Goal: Use online tool/utility

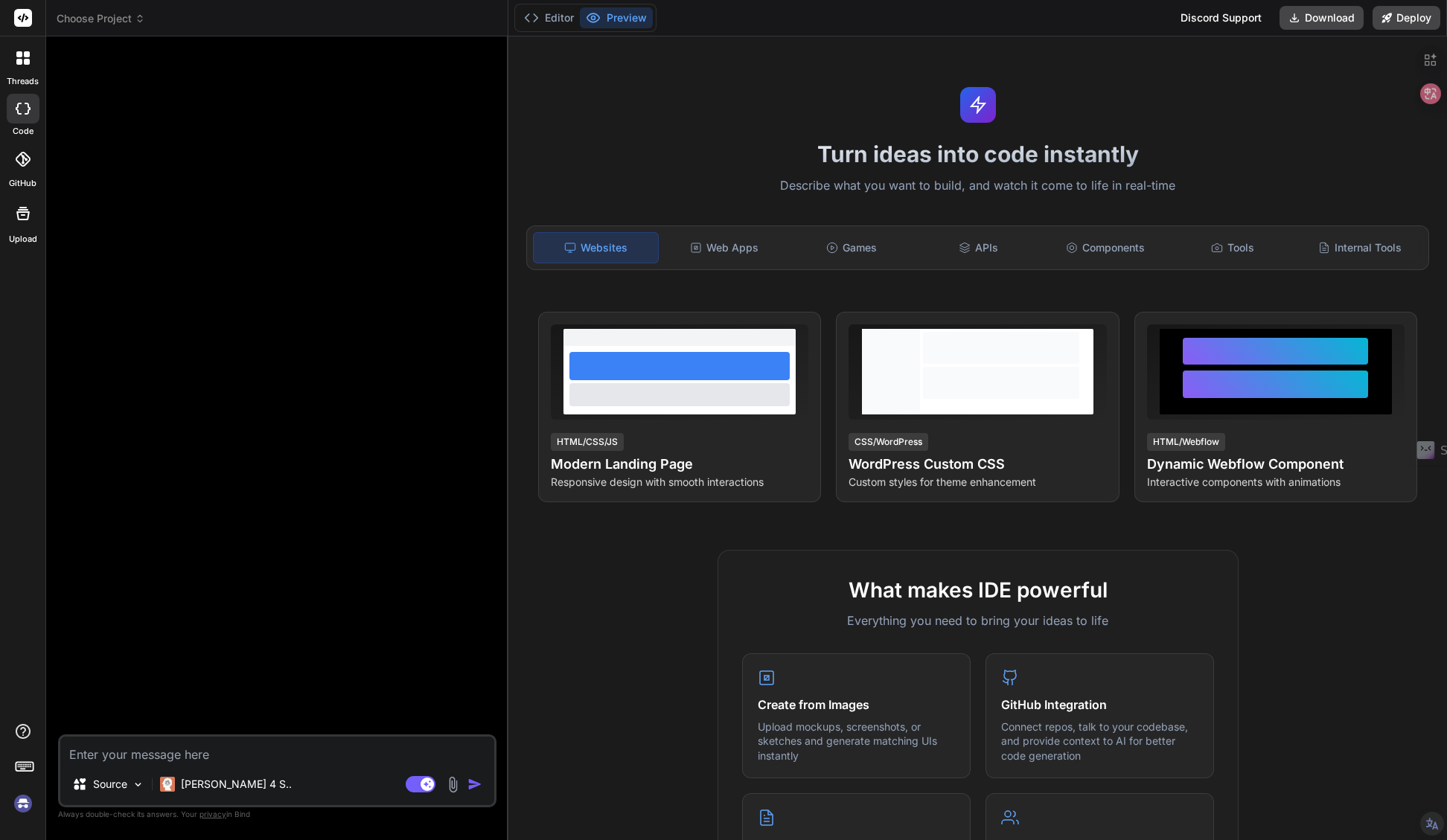
click at [24, 804] on img at bounding box center [23, 803] width 25 height 25
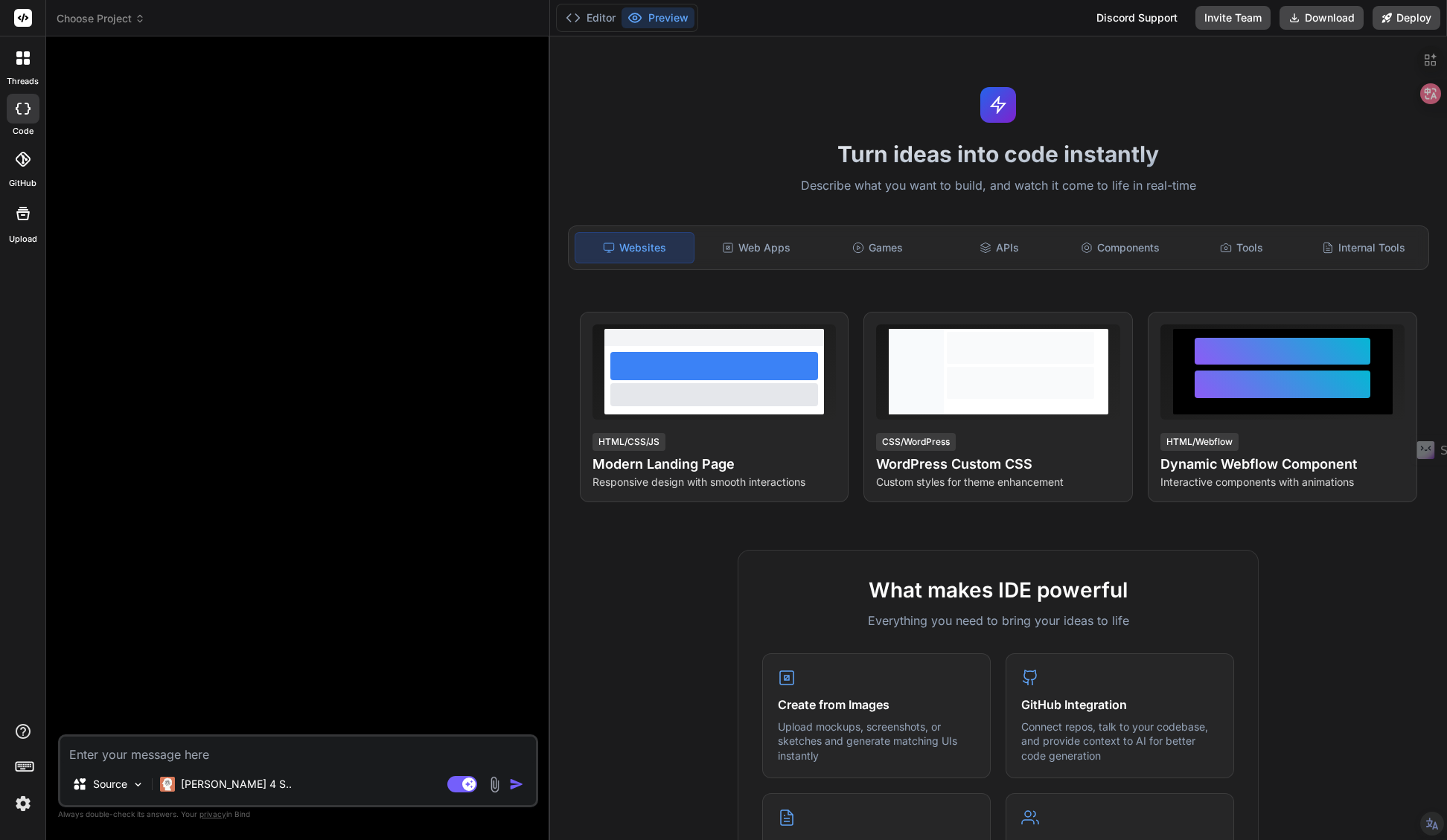
drag, startPoint x: 508, startPoint y: 263, endPoint x: 520, endPoint y: 262, distance: 12.0
click at [520, 262] on div "Bind AI Web Search Created with Pixso. Code Generator Source [PERSON_NAME] 4 S.…" at bounding box center [298, 438] width 504 height 803
click at [141, 757] on textarea at bounding box center [298, 750] width 475 height 27
click at [308, 598] on div at bounding box center [299, 391] width 477 height 686
click at [590, 143] on h1 "Turn ideas into code instantly" at bounding box center [999, 154] width 879 height 27
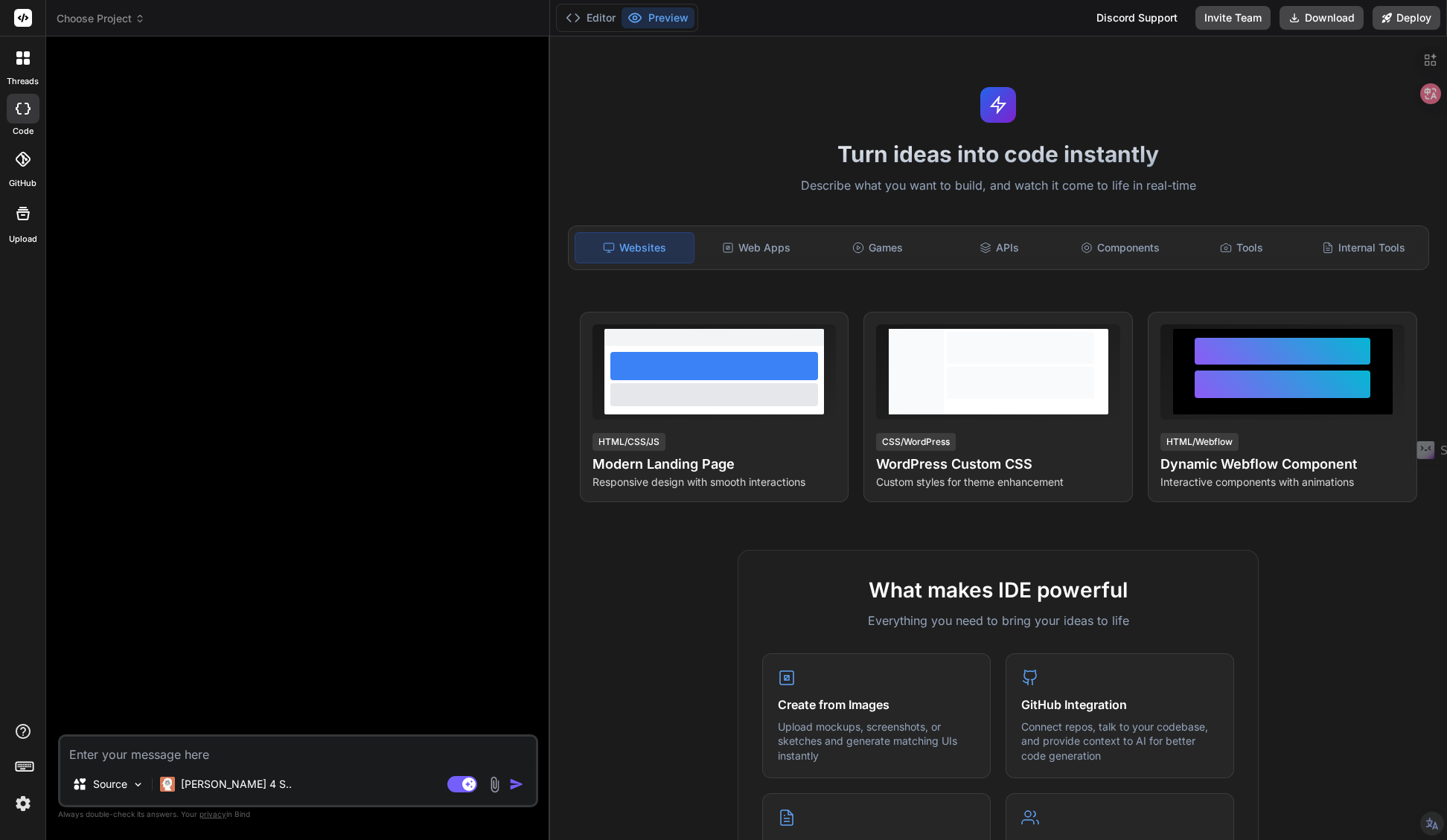
click at [110, 21] on span "Choose Project" at bounding box center [100, 19] width 89 height 15
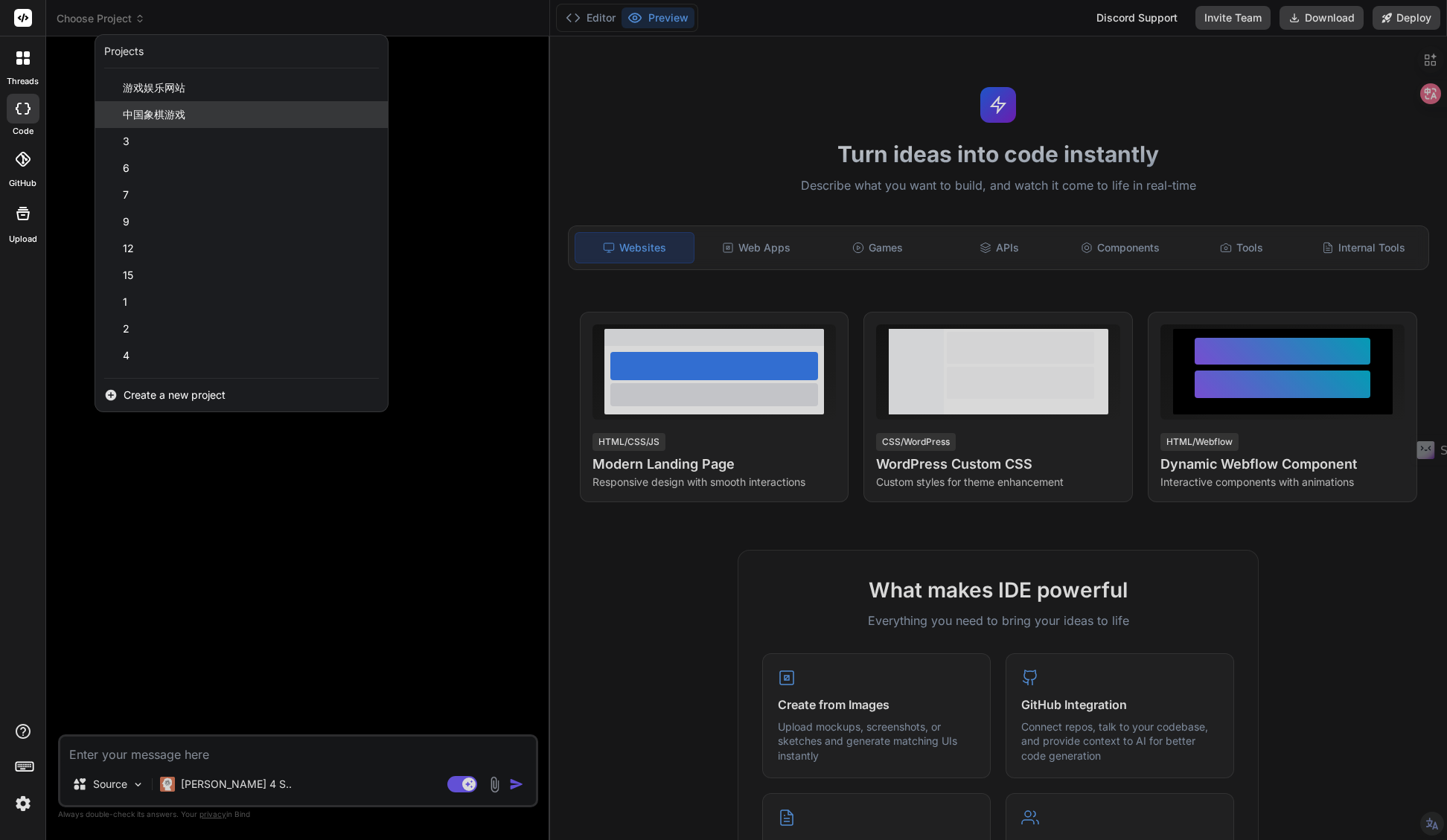
click at [118, 117] on div "中国象棋游戏" at bounding box center [241, 114] width 293 height 27
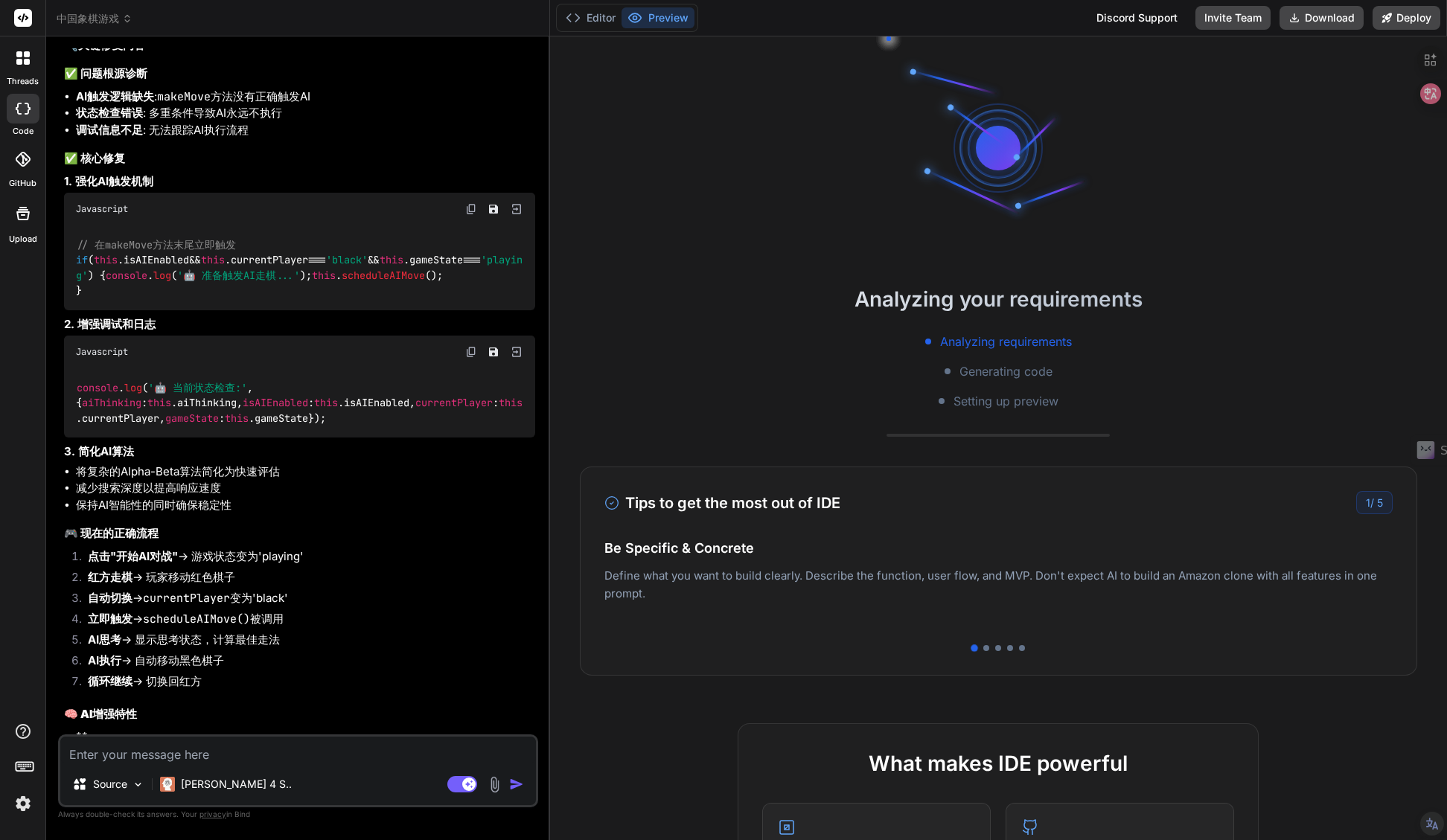
scroll to position [145, 0]
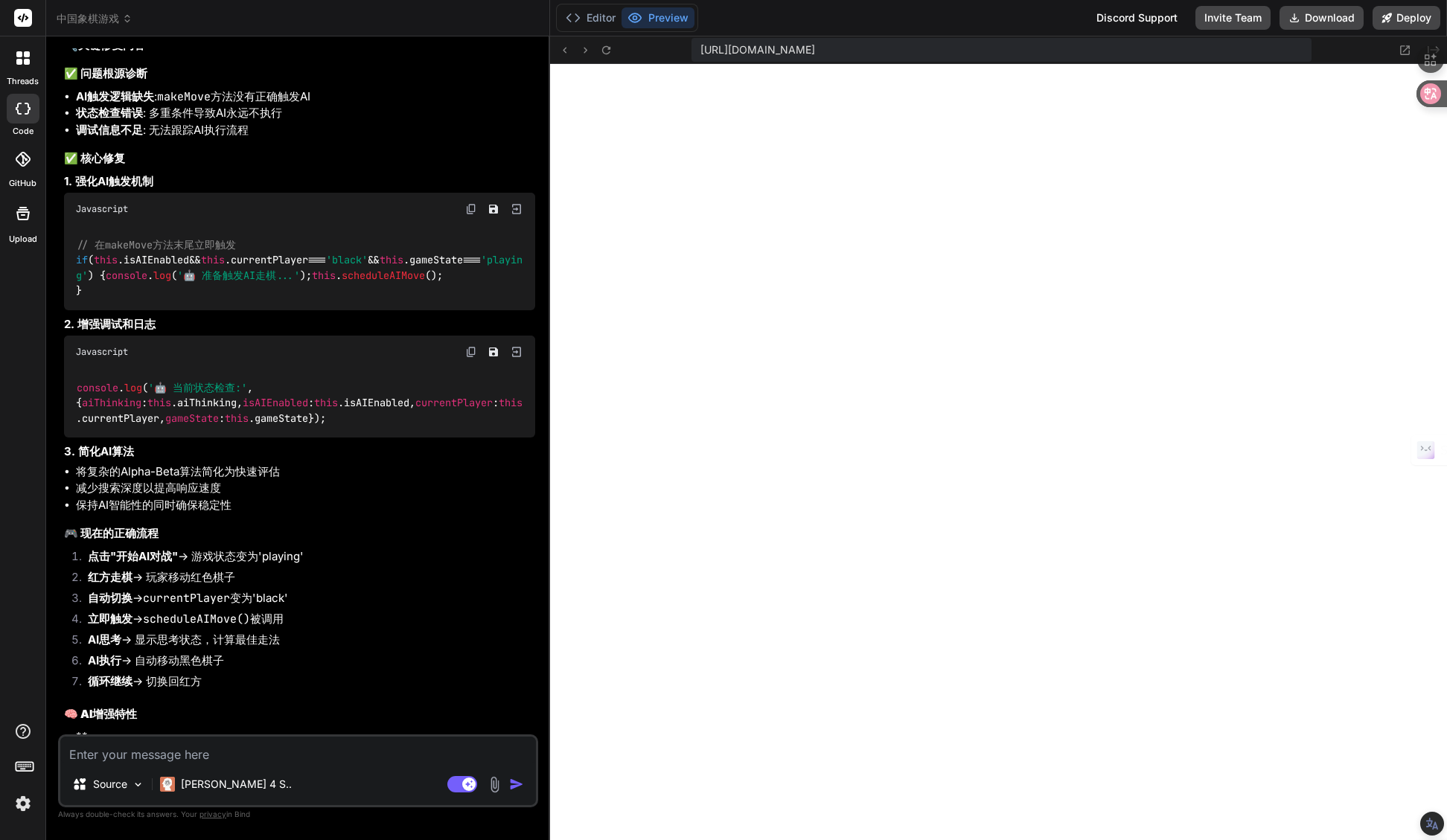
type textarea "x"
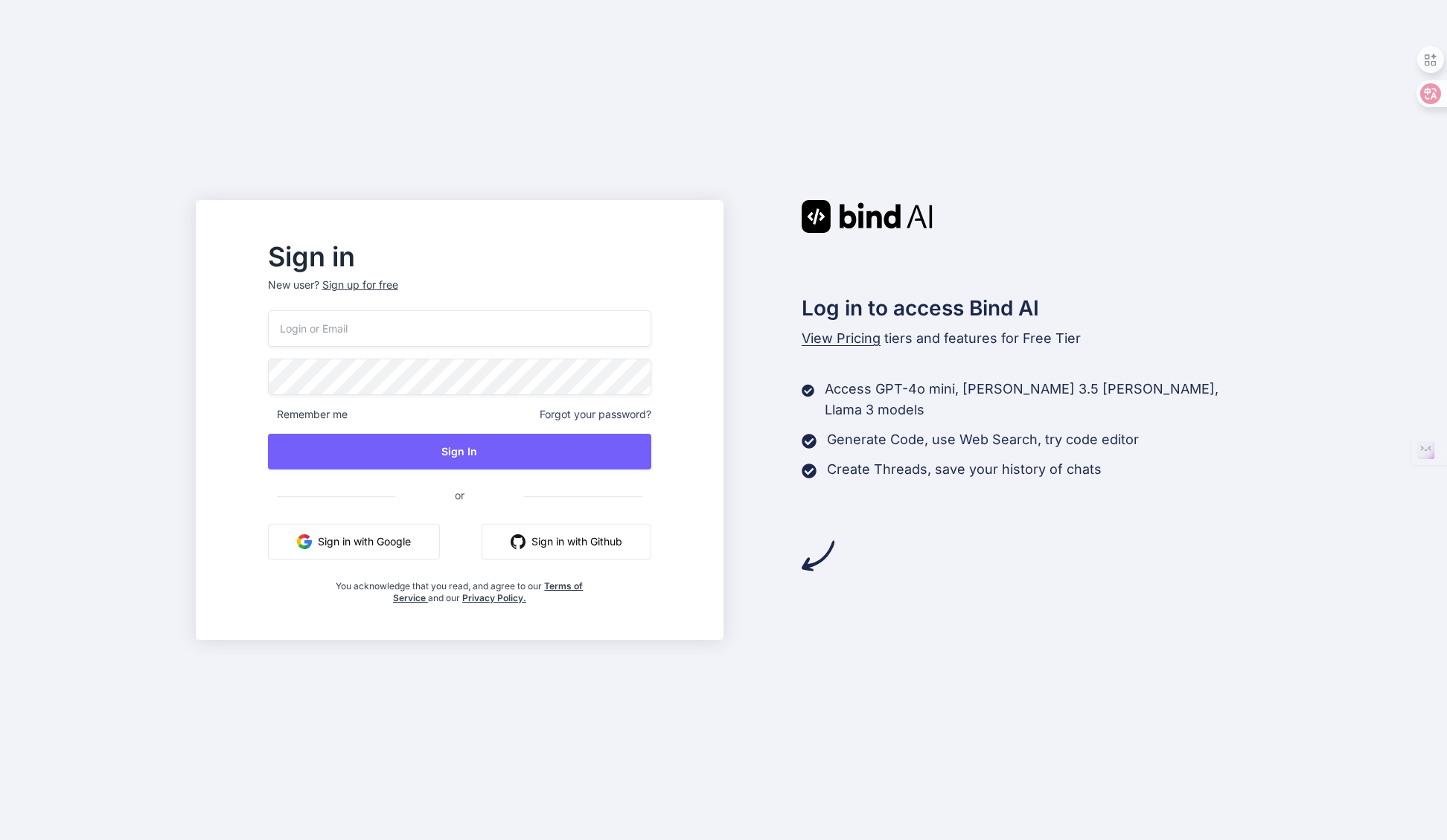
click at [501, 332] on input "email" at bounding box center [460, 328] width 383 height 37
type input "[EMAIL_ADDRESS][DOMAIN_NAME]"
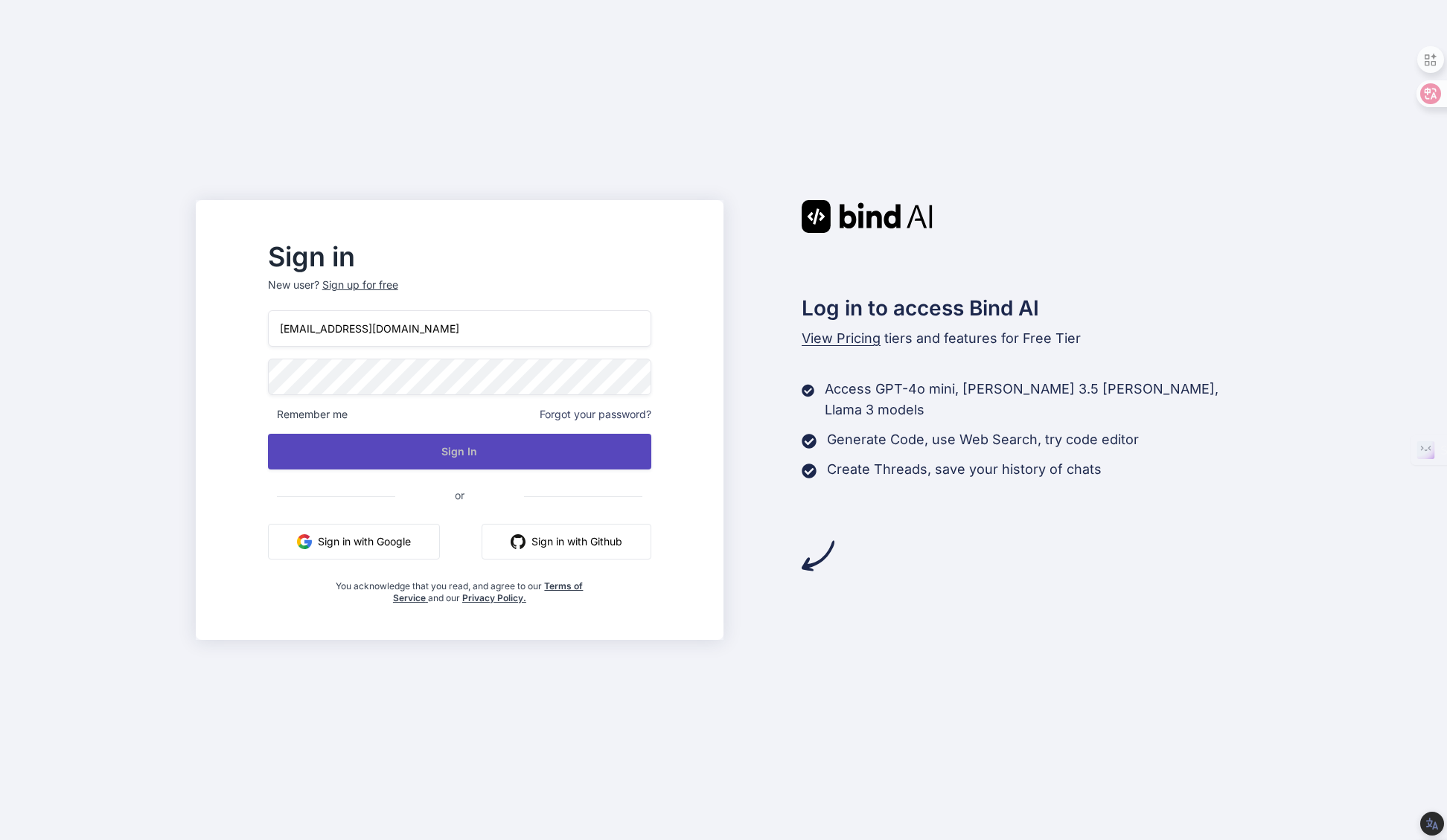
click at [447, 456] on button "Sign In" at bounding box center [460, 451] width 383 height 36
